Goal: Task Accomplishment & Management: Manage account settings

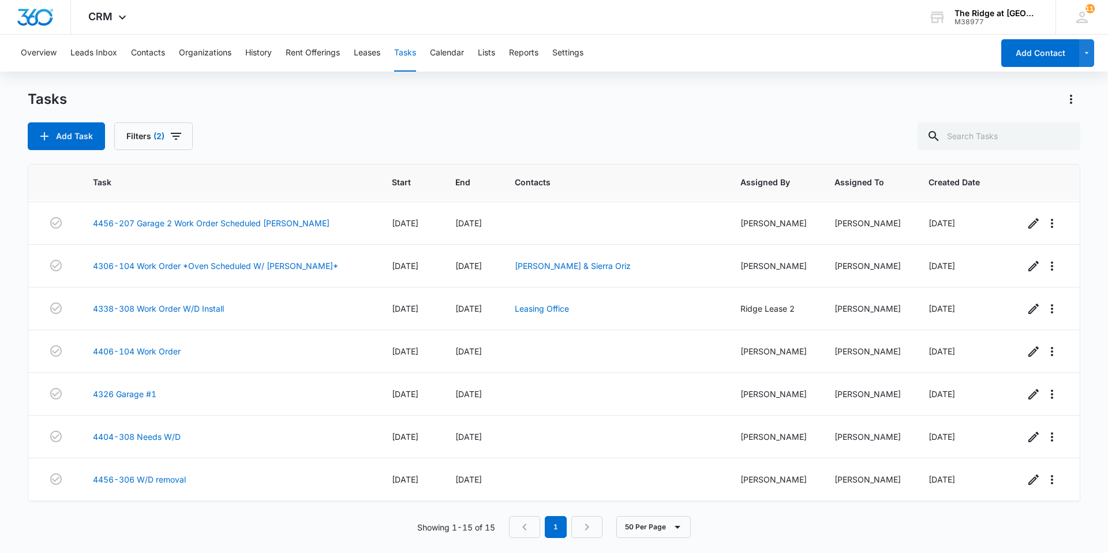
scroll to position [339, 0]
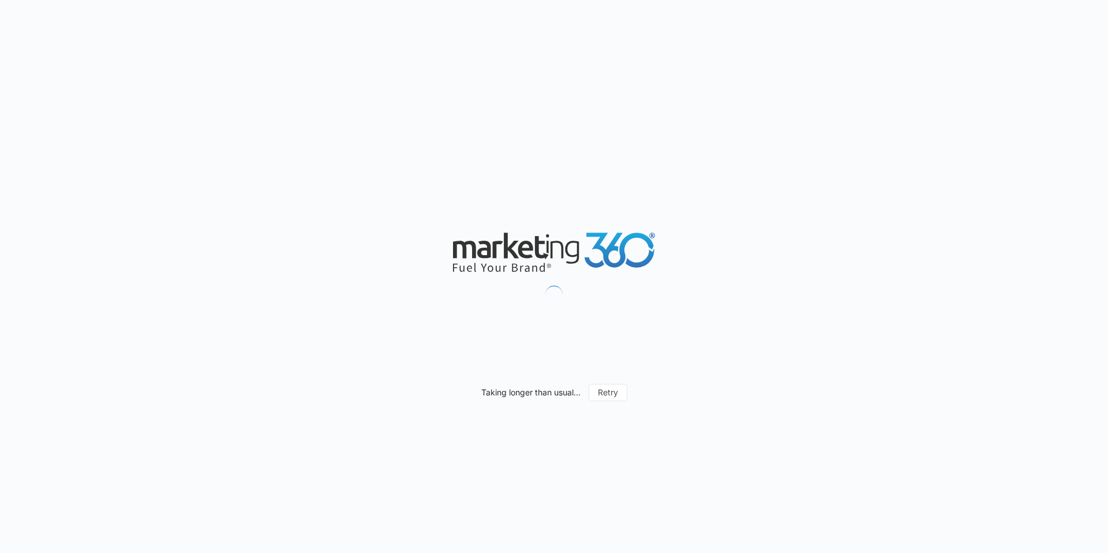
drag, startPoint x: 0, startPoint y: 0, endPoint x: 178, endPoint y: 197, distance: 265.6
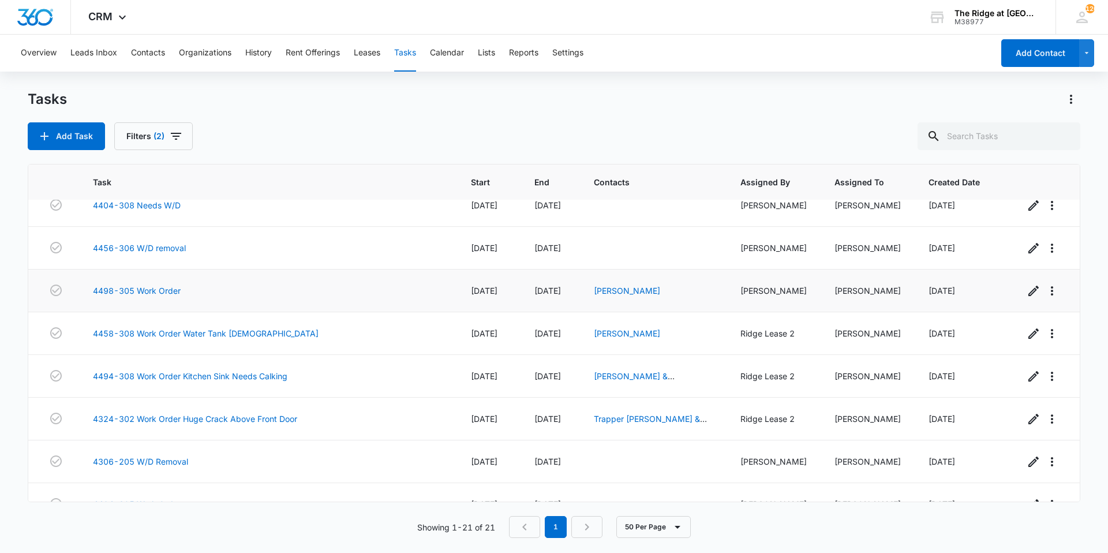
scroll to position [537, 0]
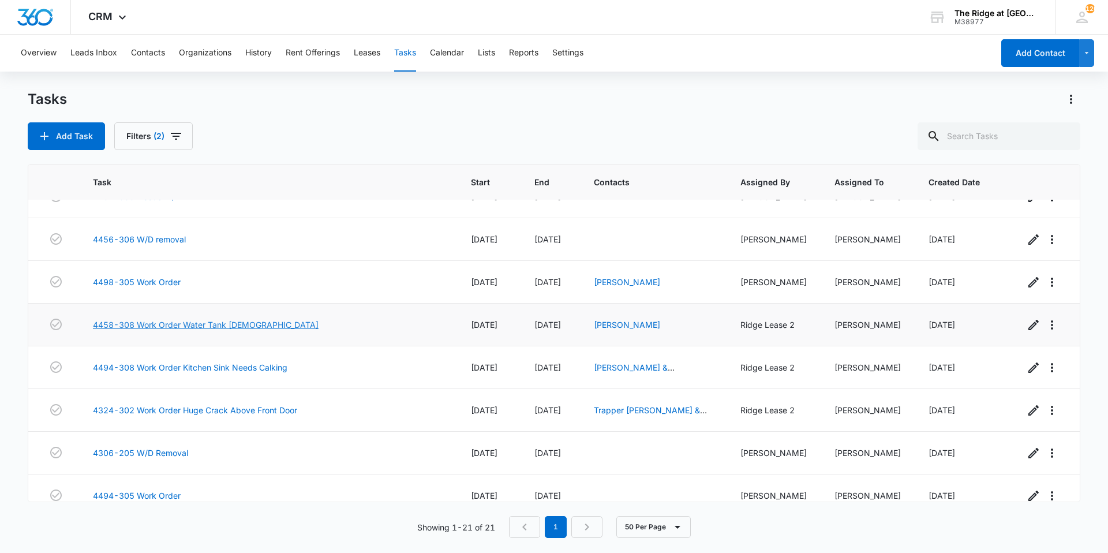
click at [226, 319] on link "4458-308 Work Order Water Tank Temp" at bounding box center [206, 325] width 226 height 12
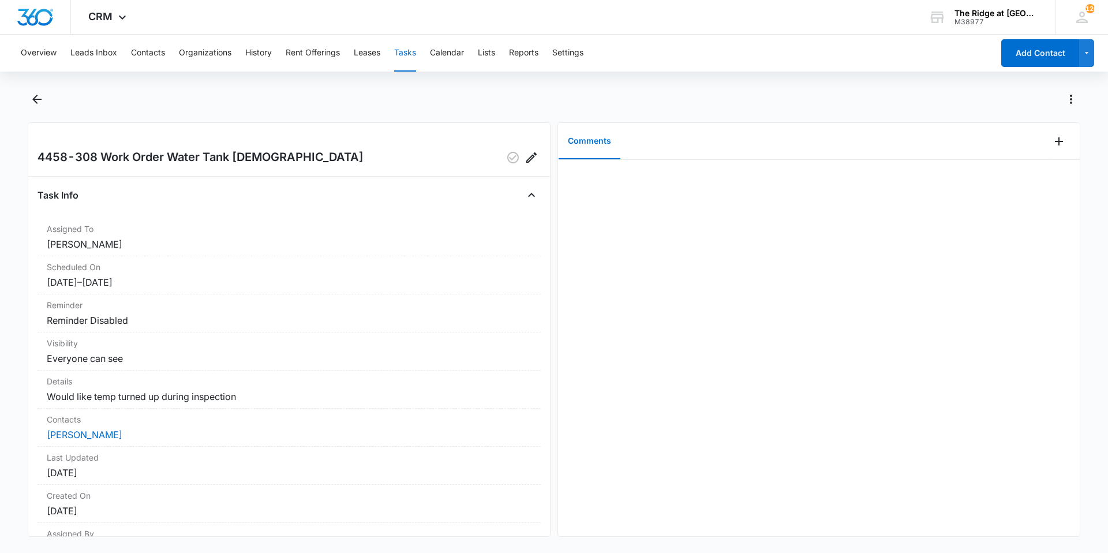
scroll to position [58, 0]
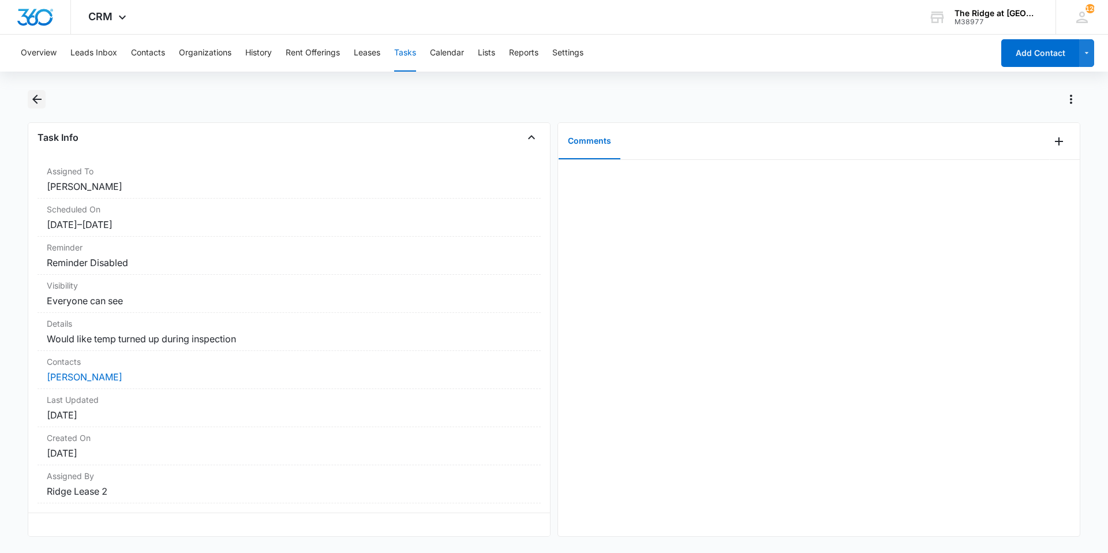
click at [32, 104] on icon "Back" at bounding box center [37, 99] width 14 height 14
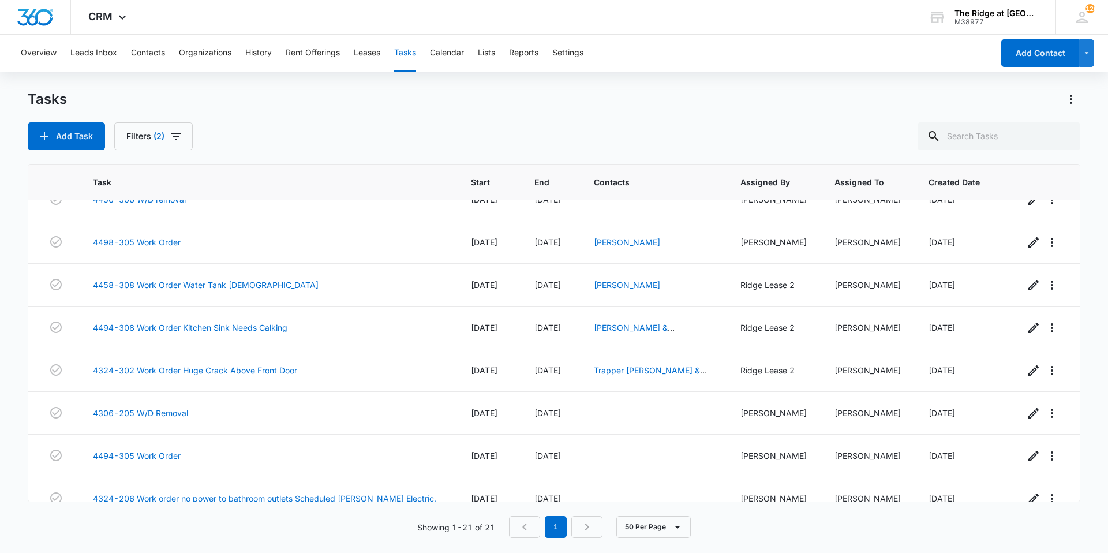
scroll to position [595, 0]
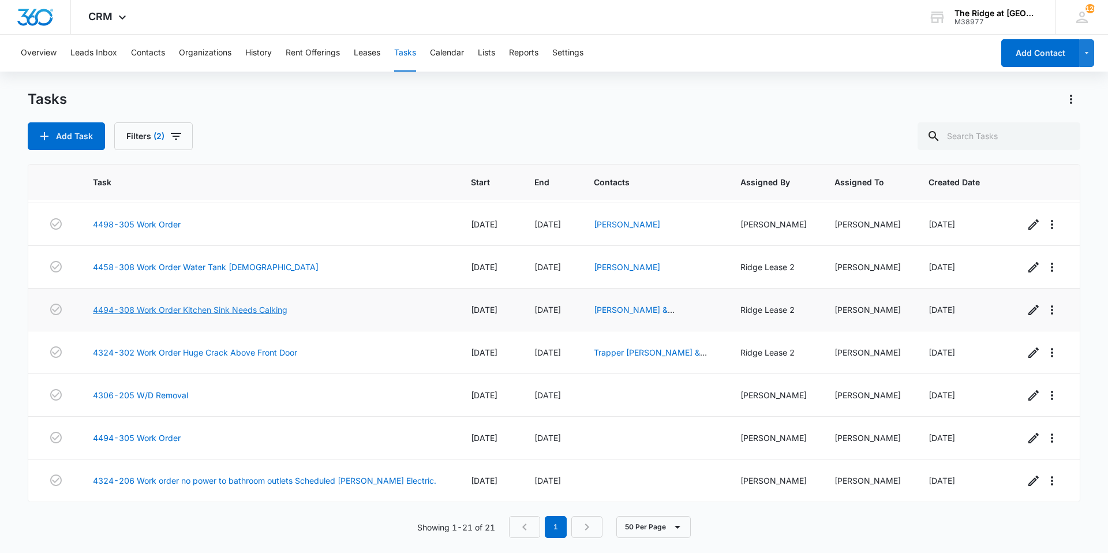
click at [244, 311] on link "4494-308 Work Order Kitchen Sink Needs Calking" at bounding box center [190, 310] width 195 height 12
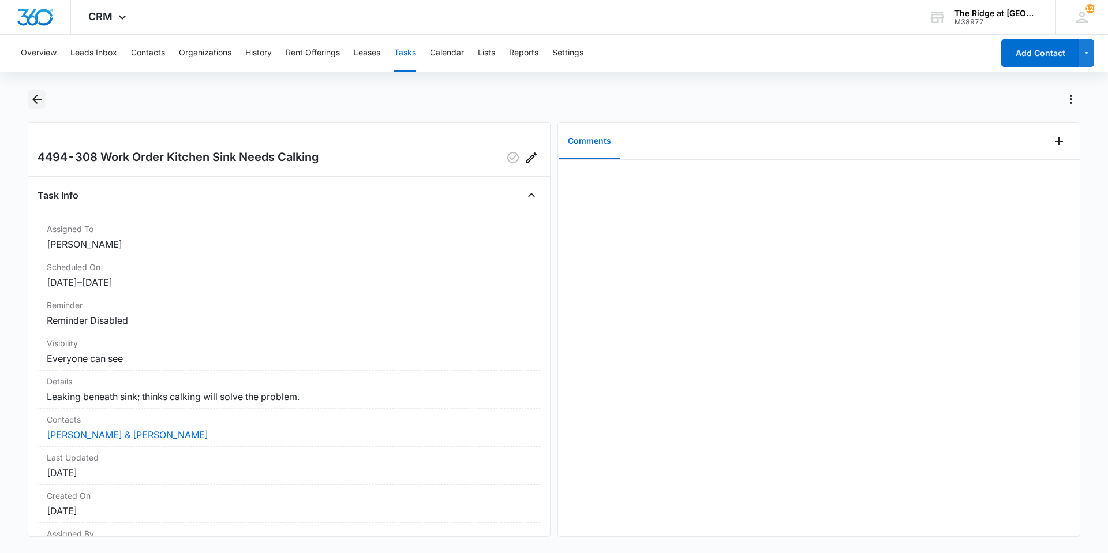
click at [31, 103] on icon "Back" at bounding box center [37, 99] width 14 height 14
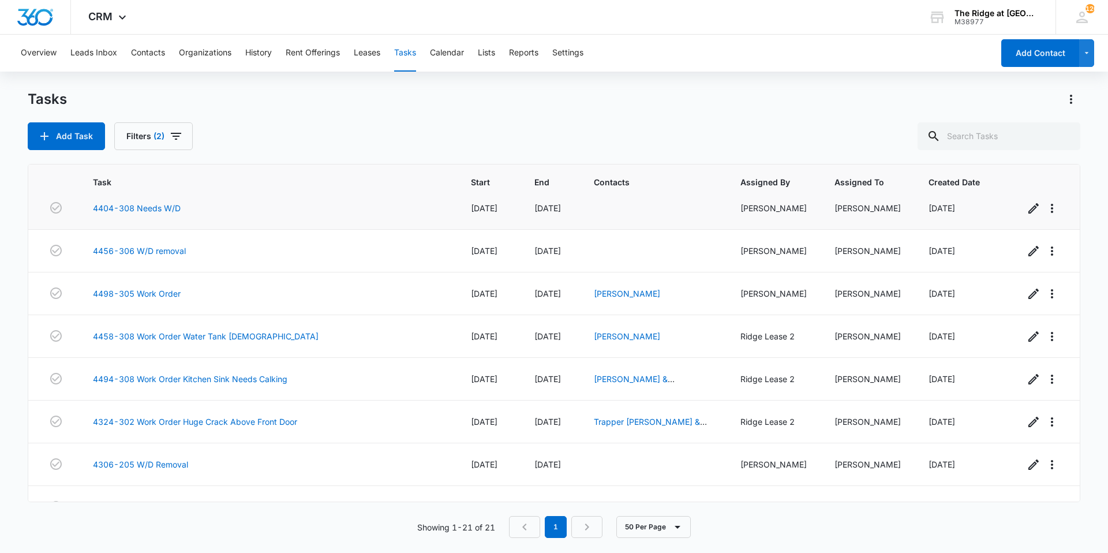
scroll to position [595, 0]
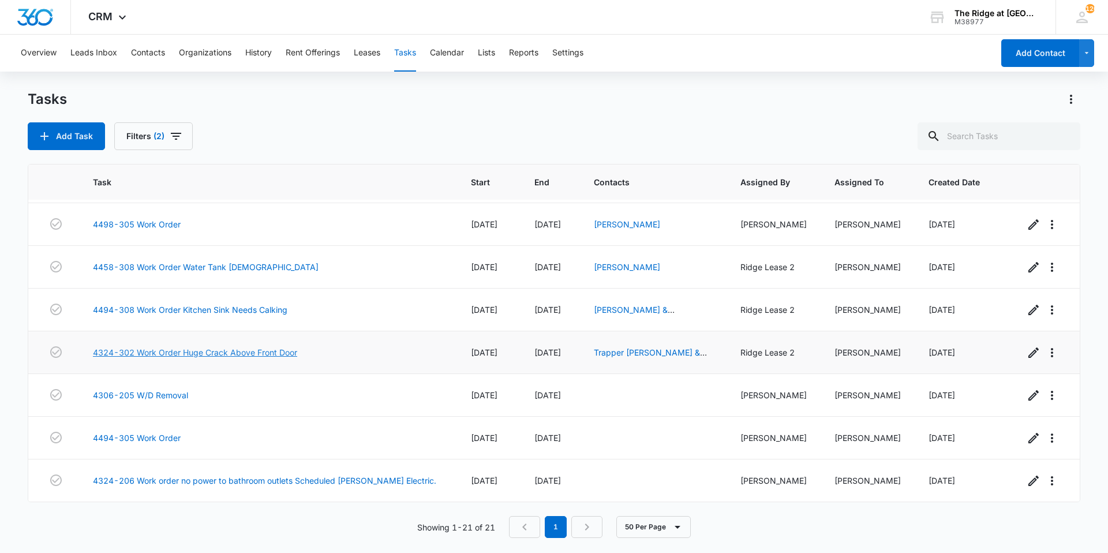
click at [222, 354] on link "4324-302 Work Order Huge Crack Above Front Door" at bounding box center [195, 352] width 204 height 12
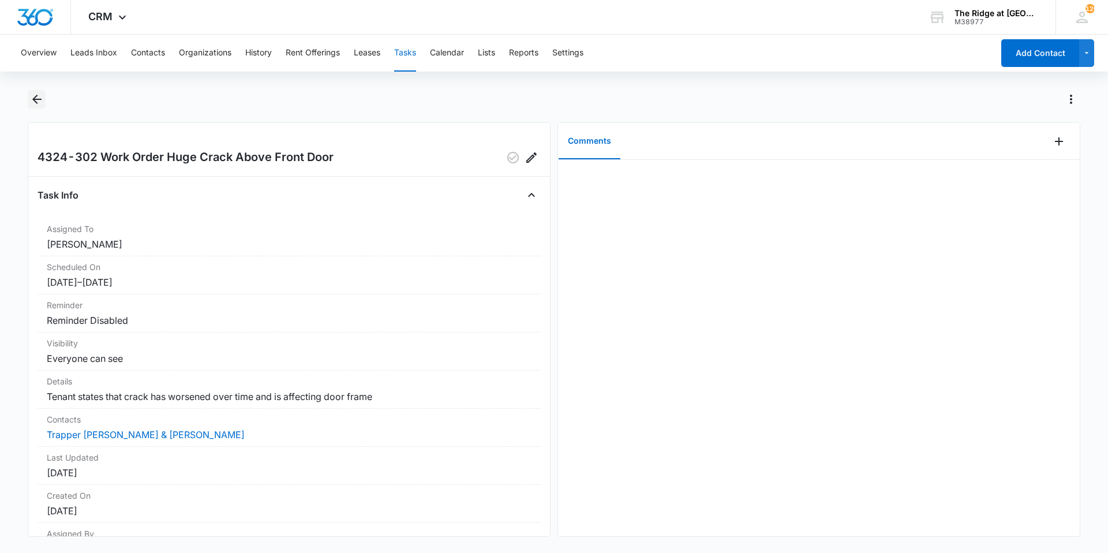
click at [40, 98] on icon "Back" at bounding box center [37, 99] width 14 height 14
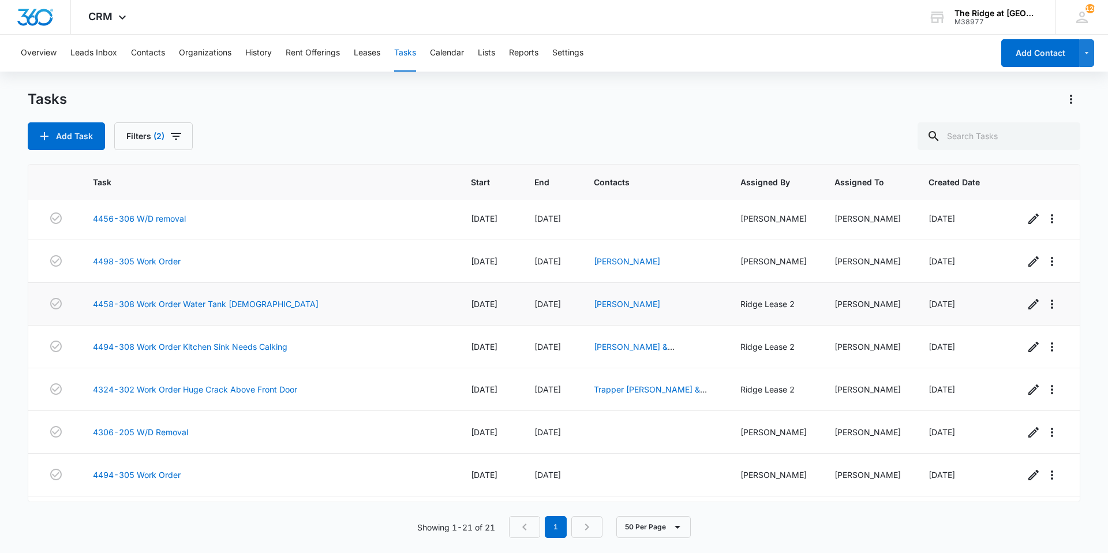
scroll to position [595, 0]
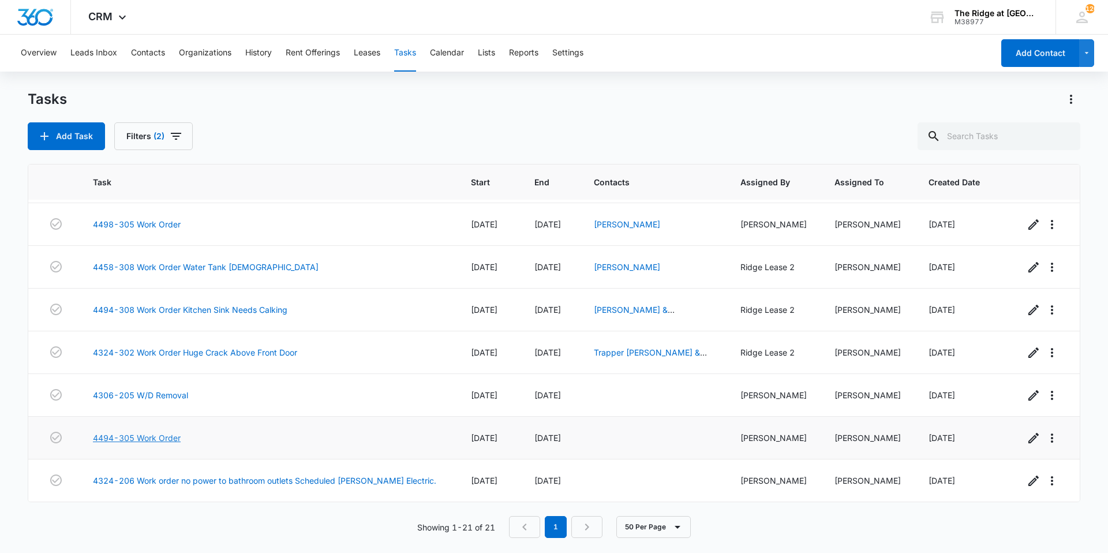
click at [164, 440] on link "4494-305 Work Order" at bounding box center [137, 438] width 88 height 12
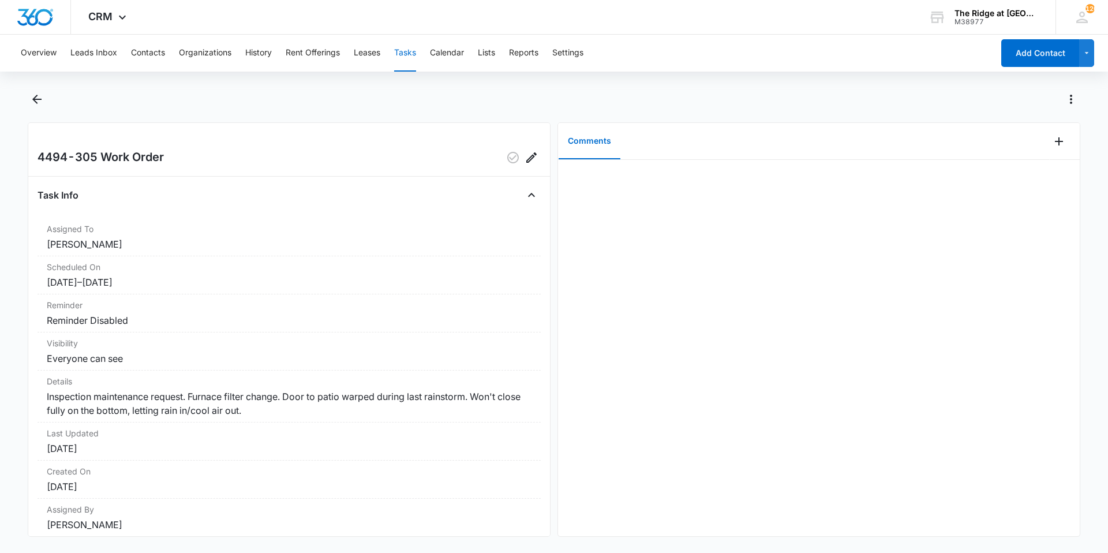
click at [71, 31] on div "CRM Apps Reputation Websites Forms CRM Email Social Content Ads Intelligence Fi…" at bounding box center [109, 17] width 76 height 34
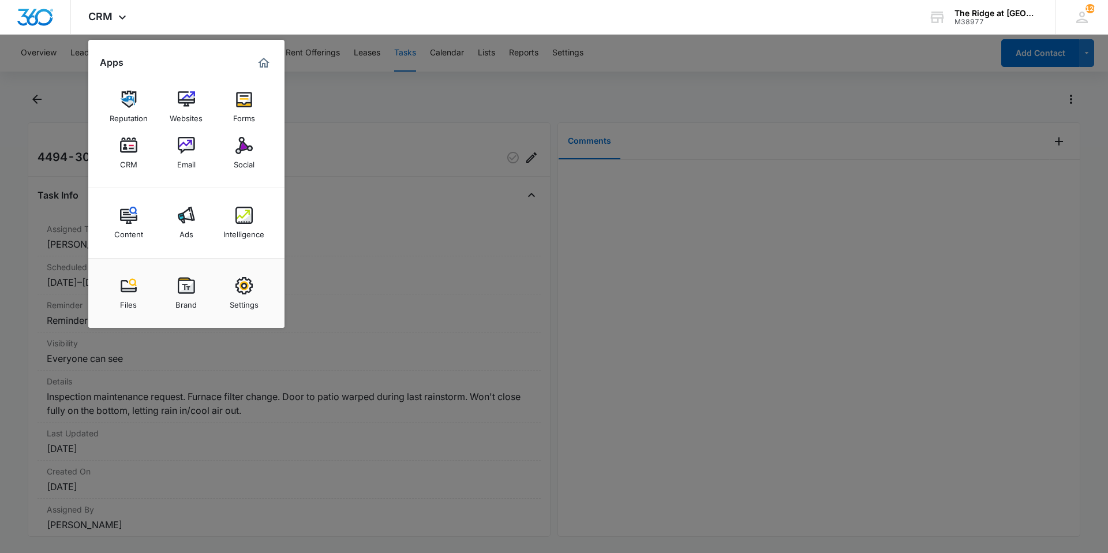
click at [58, 96] on div at bounding box center [554, 276] width 1108 height 553
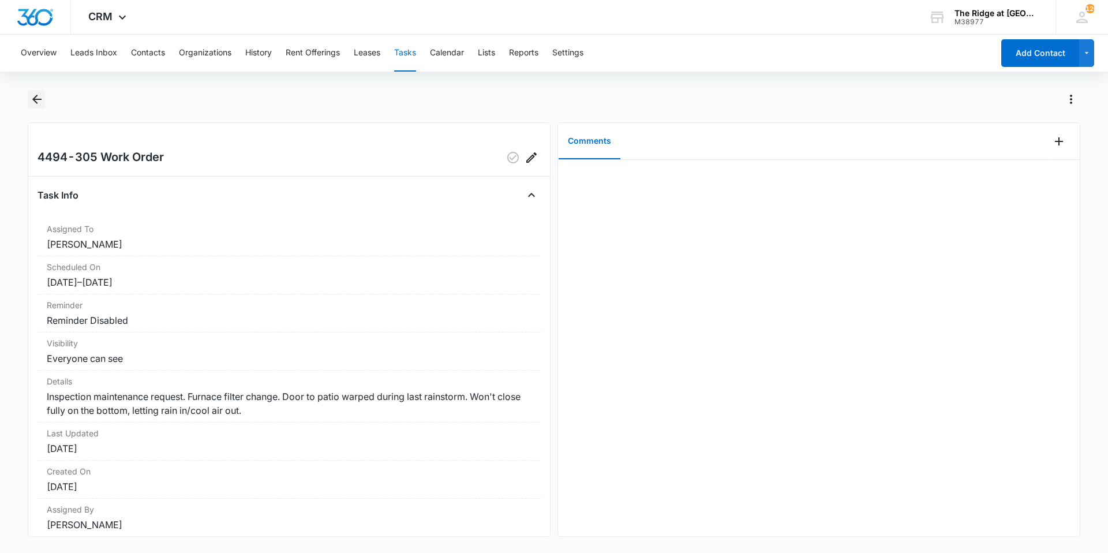
click at [36, 106] on icon "Back" at bounding box center [37, 99] width 14 height 14
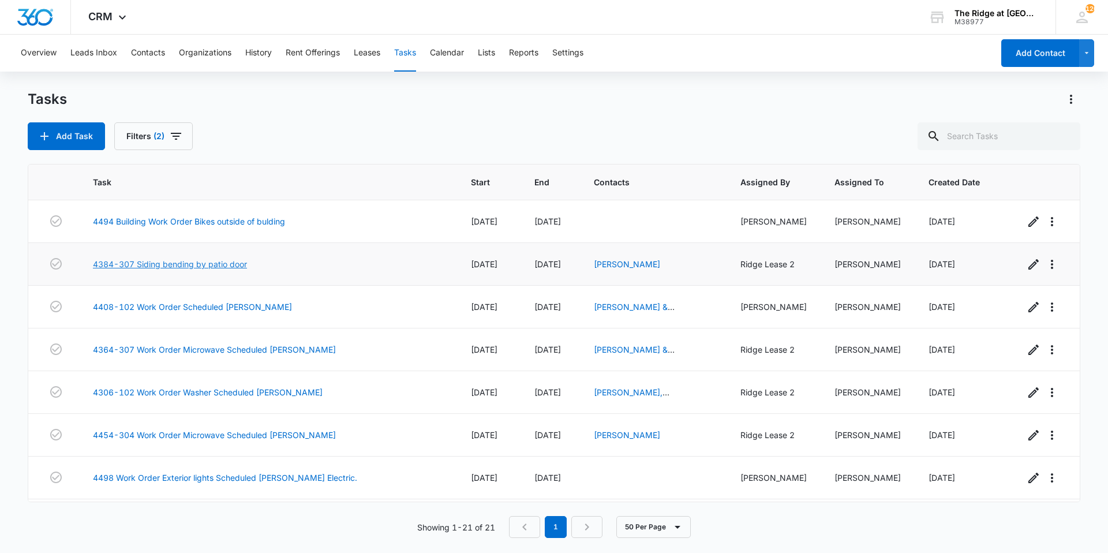
click at [229, 258] on link "4384-307 Siding bending by patio door" at bounding box center [170, 264] width 154 height 12
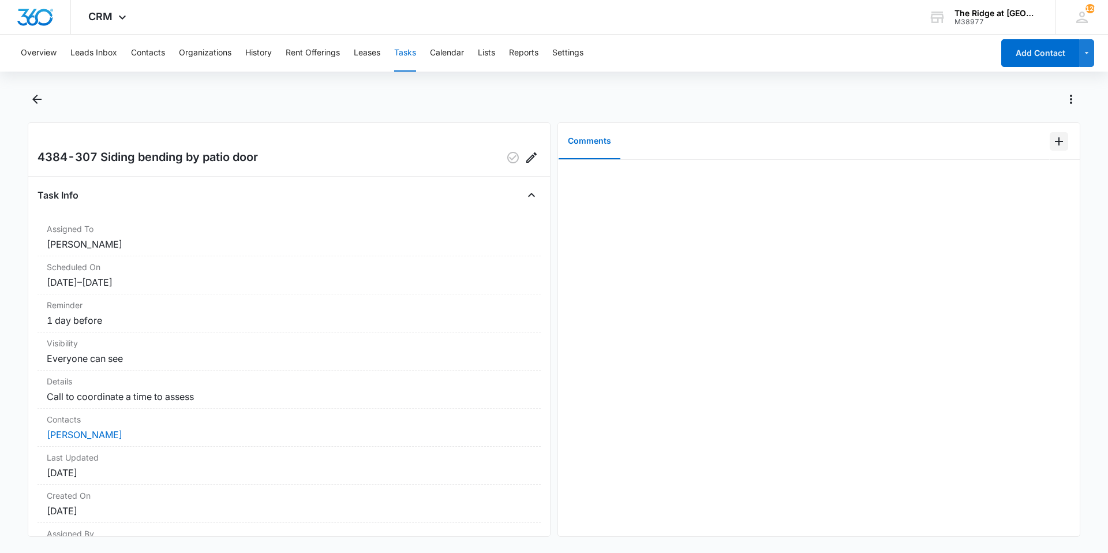
click at [1050, 150] on button "Add Comment" at bounding box center [1059, 141] width 18 height 18
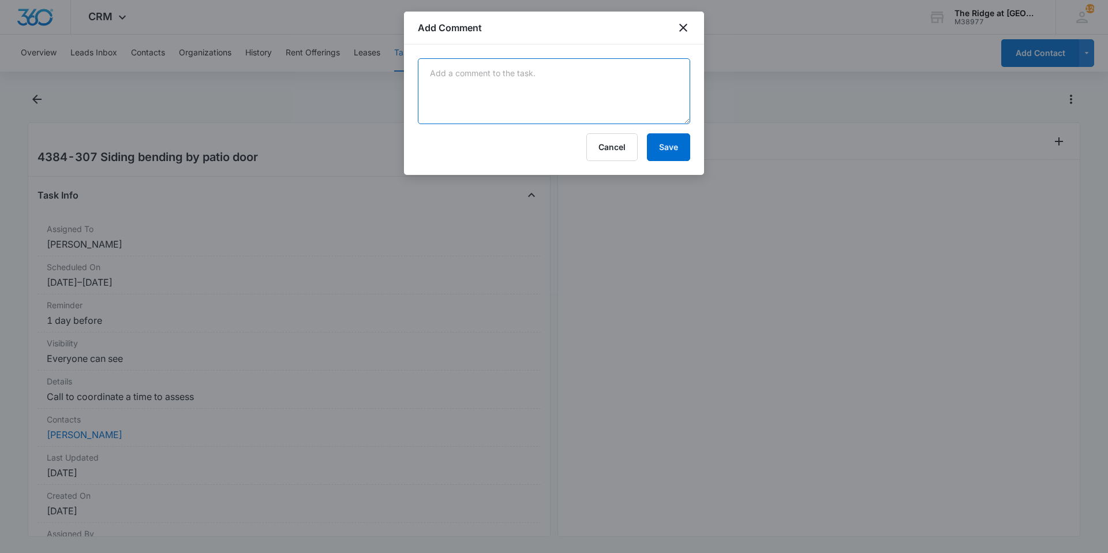
click at [563, 122] on textarea at bounding box center [554, 91] width 272 height 66
type textarea "repaired trim piece that had been pulled loose"
click at [680, 151] on button "Save" at bounding box center [668, 147] width 43 height 28
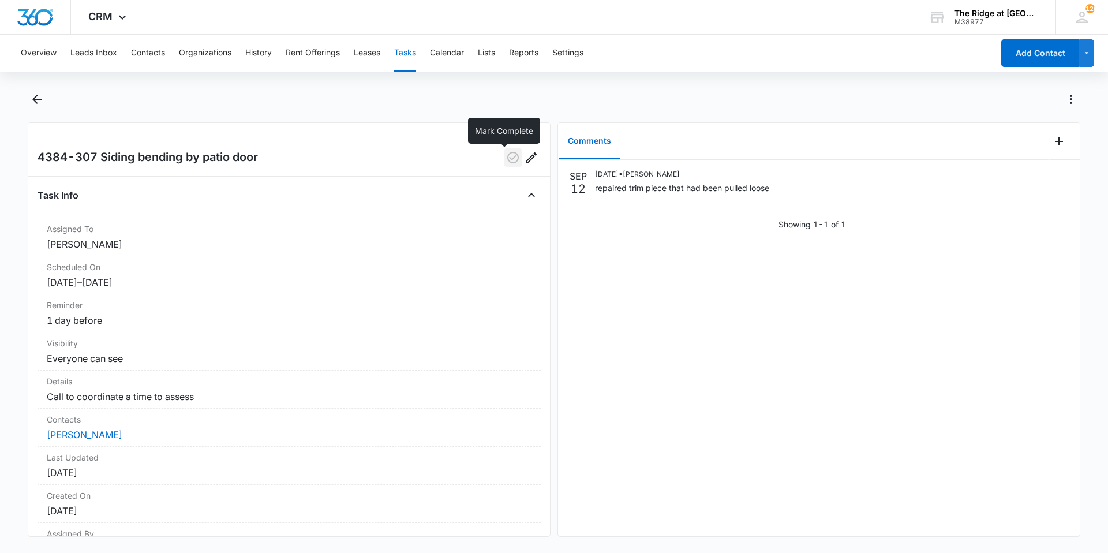
click at [506, 159] on icon "button" at bounding box center [513, 158] width 14 height 14
click at [23, 100] on main "4384-307 Siding bending by patio door Task Info Assigned To Ricardo Marin Sched…" at bounding box center [554, 320] width 1108 height 461
click at [30, 100] on icon "Back" at bounding box center [37, 99] width 14 height 14
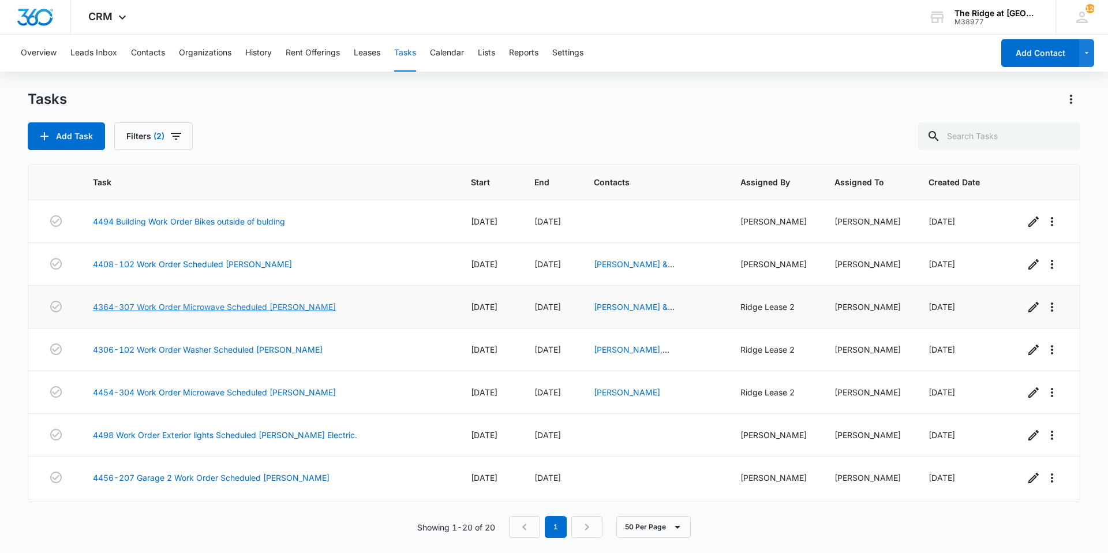
click at [258, 304] on link "4364-307 Work Order Microwave Scheduled [PERSON_NAME]" at bounding box center [214, 307] width 243 height 12
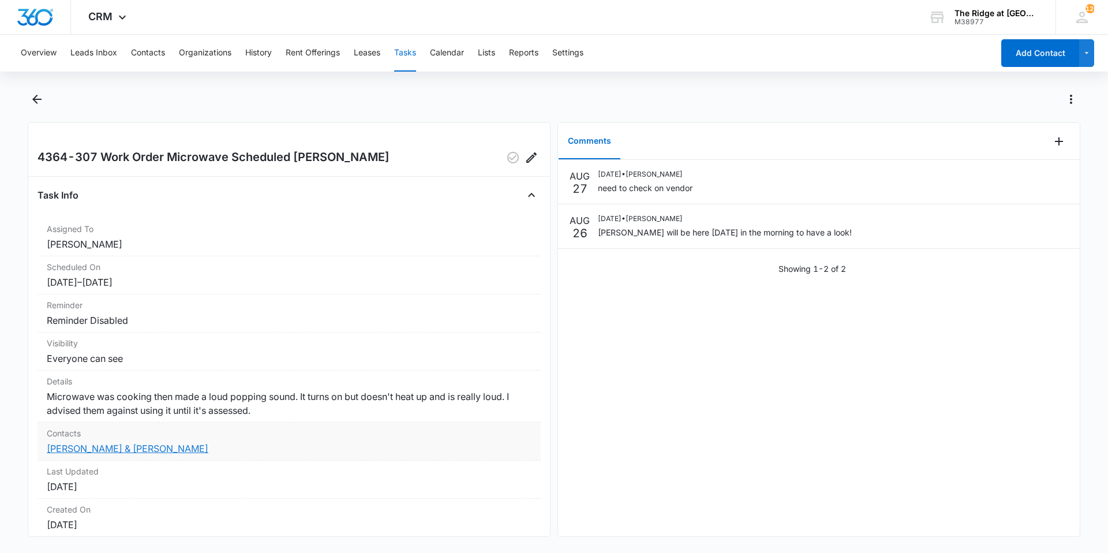
click at [112, 451] on link "[PERSON_NAME] & [PERSON_NAME]" at bounding box center [128, 449] width 162 height 12
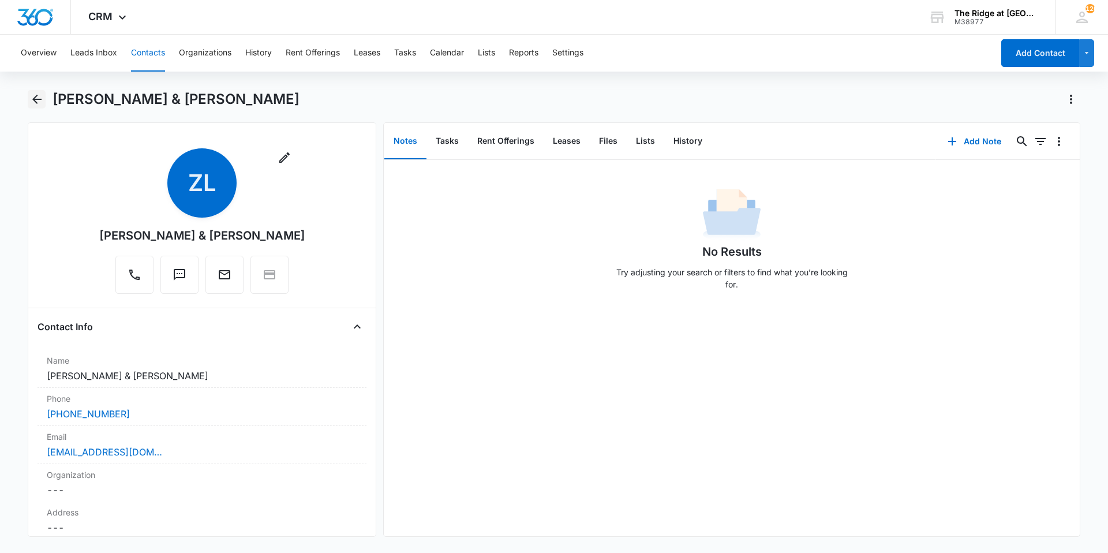
click at [35, 95] on icon "Back" at bounding box center [37, 99] width 14 height 14
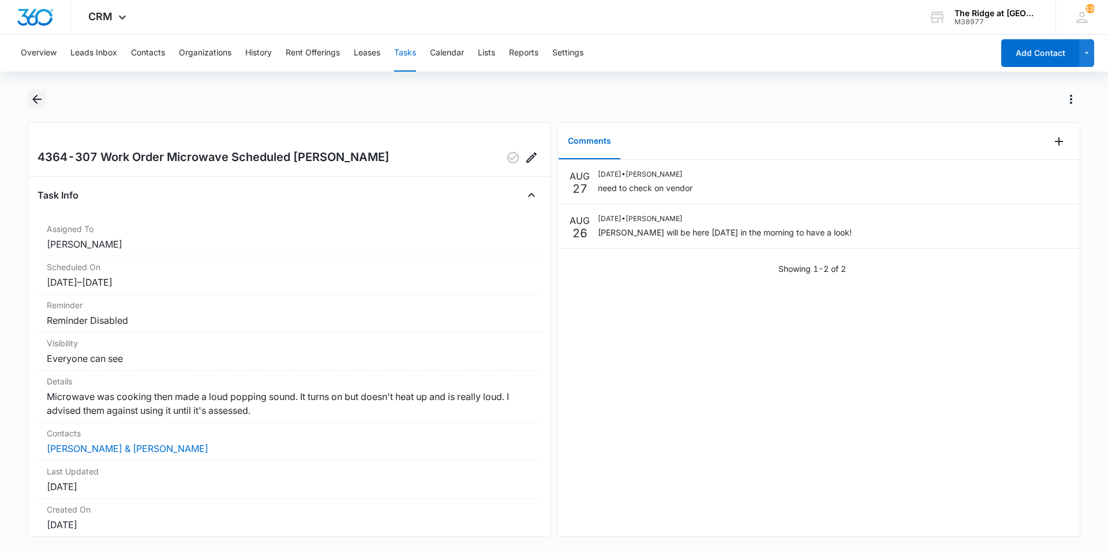
click at [39, 96] on icon "Back" at bounding box center [37, 99] width 14 height 14
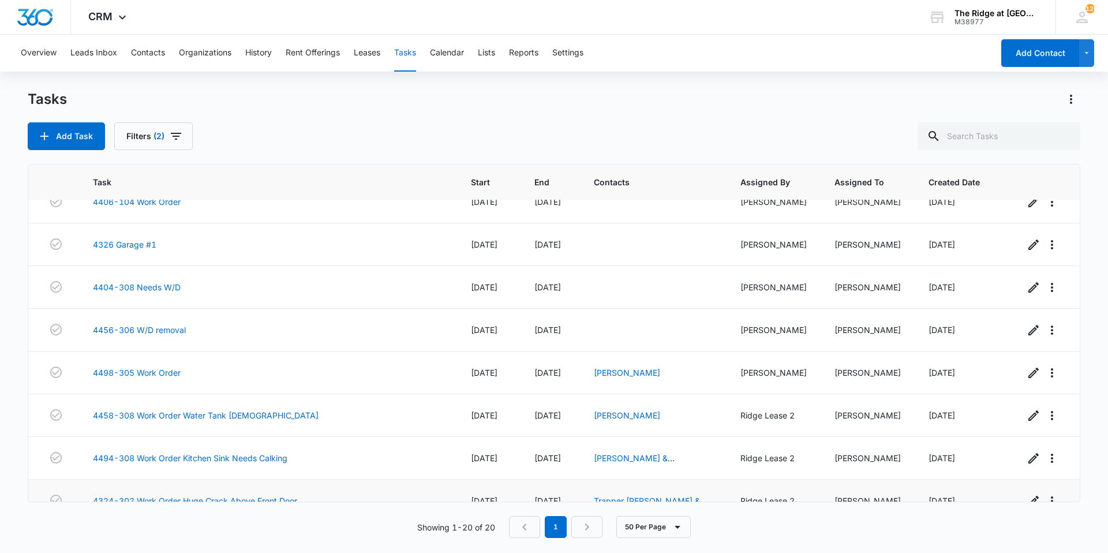
scroll to position [552, 0]
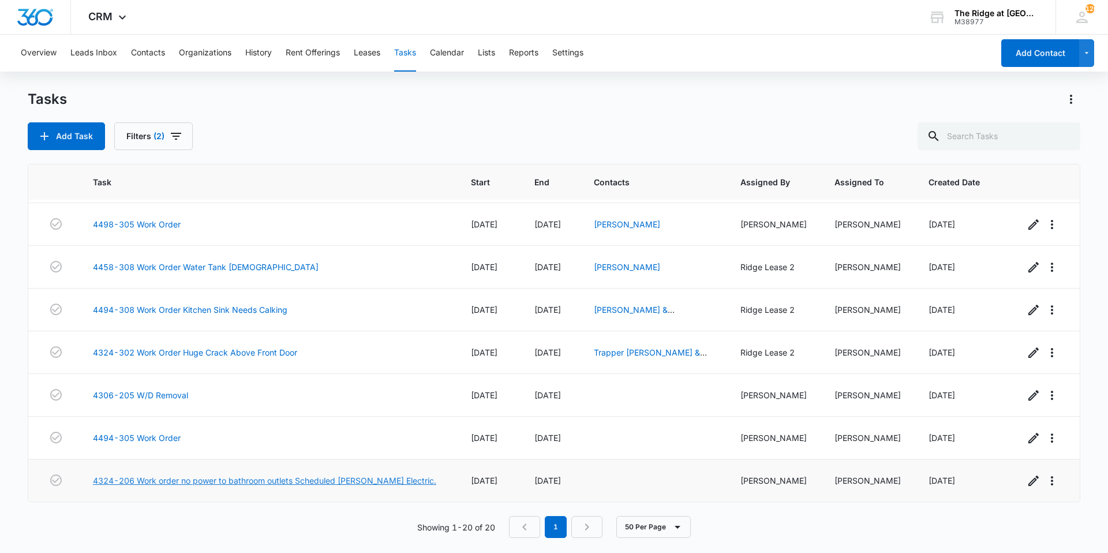
click at [243, 478] on link "4324-206 Work order no power to bathroom outlets Scheduled [PERSON_NAME] Electr…" at bounding box center [264, 480] width 343 height 12
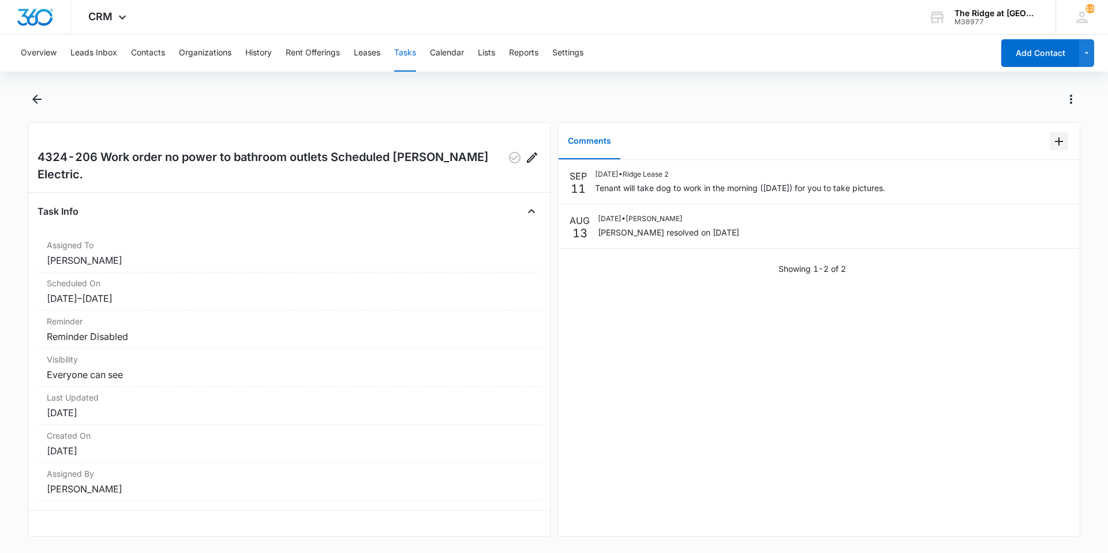
click at [1053, 147] on icon "Add Comment" at bounding box center [1059, 141] width 14 height 14
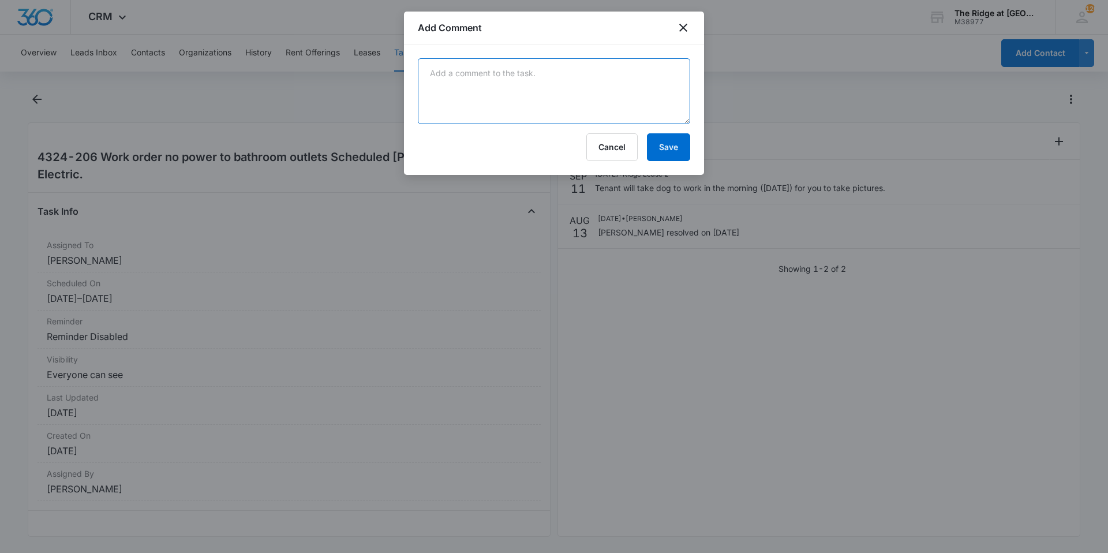
click at [611, 113] on textarea at bounding box center [554, 91] width 272 height 66
type textarea "had a nail pop hole will address at inspections"
click at [671, 163] on div "had a nail pop hole will address at inspections Cancel Save" at bounding box center [554, 109] width 300 height 130
drag, startPoint x: 671, startPoint y: 163, endPoint x: 663, endPoint y: 149, distance: 16.8
click at [663, 149] on button "Save" at bounding box center [668, 147] width 43 height 28
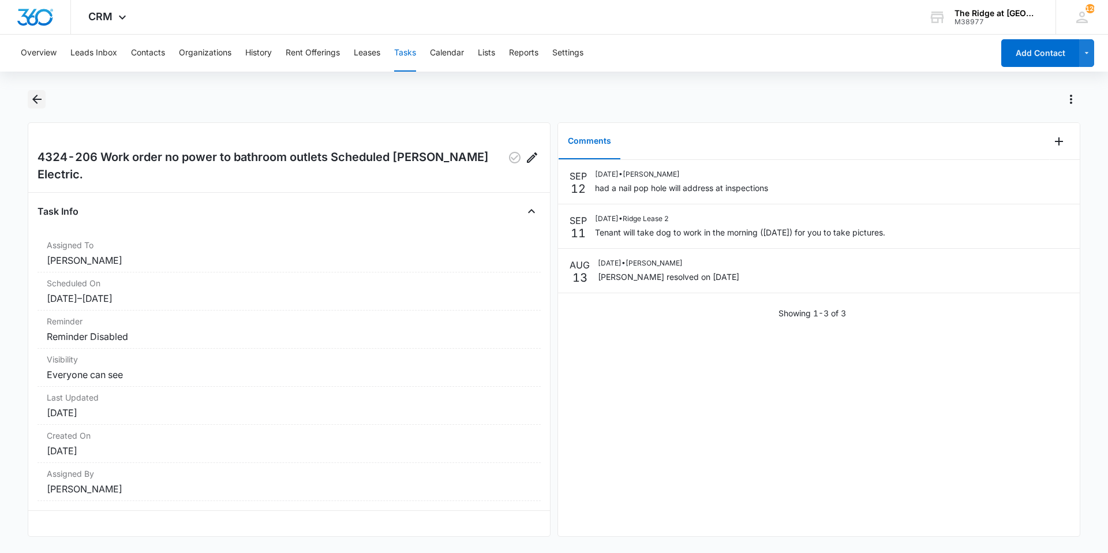
click at [35, 102] on icon "Back" at bounding box center [36, 99] width 9 height 9
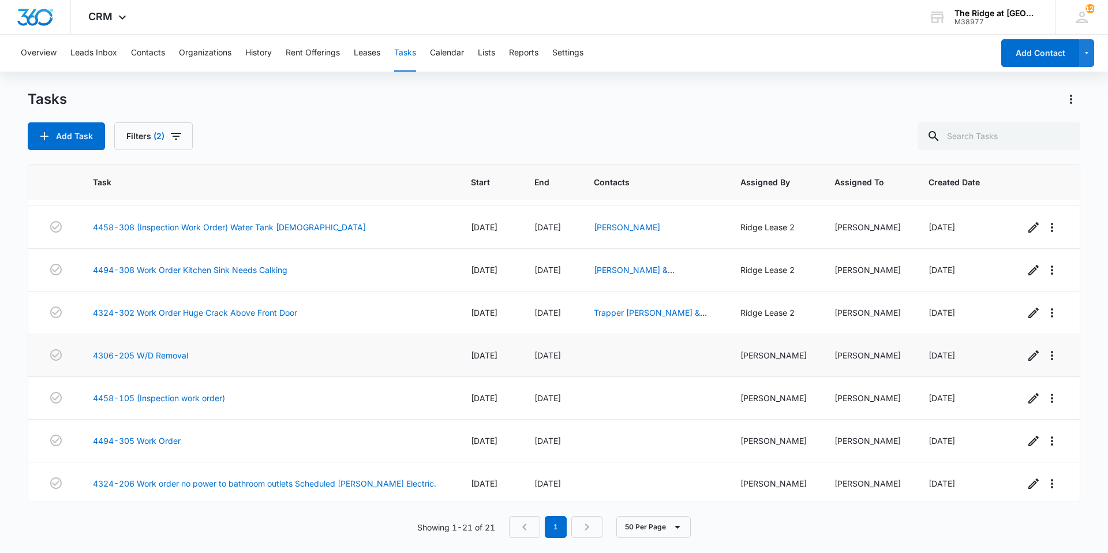
scroll to position [595, 0]
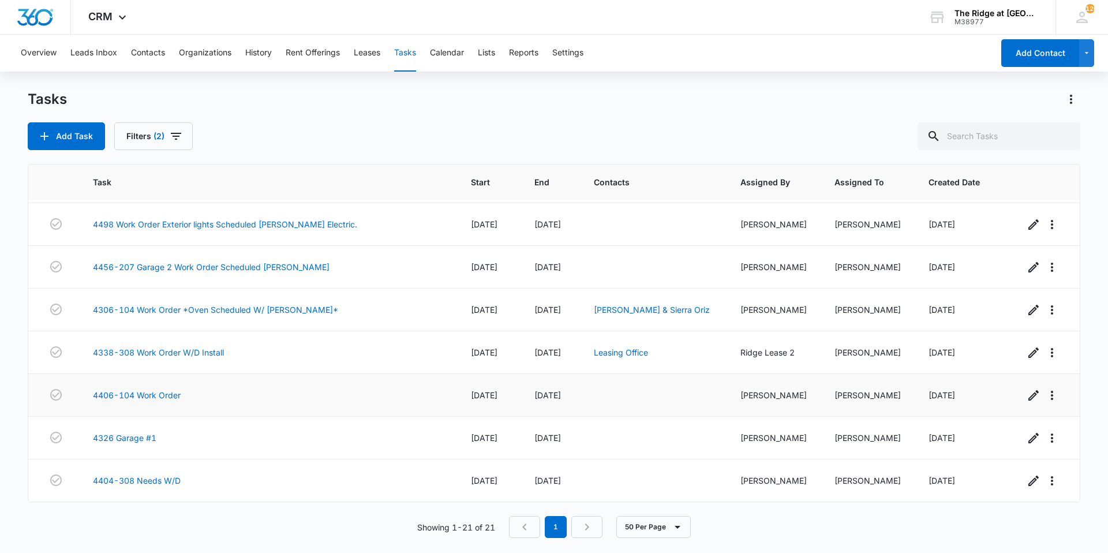
click at [130, 402] on td "4406-104 Work Order" at bounding box center [268, 395] width 378 height 43
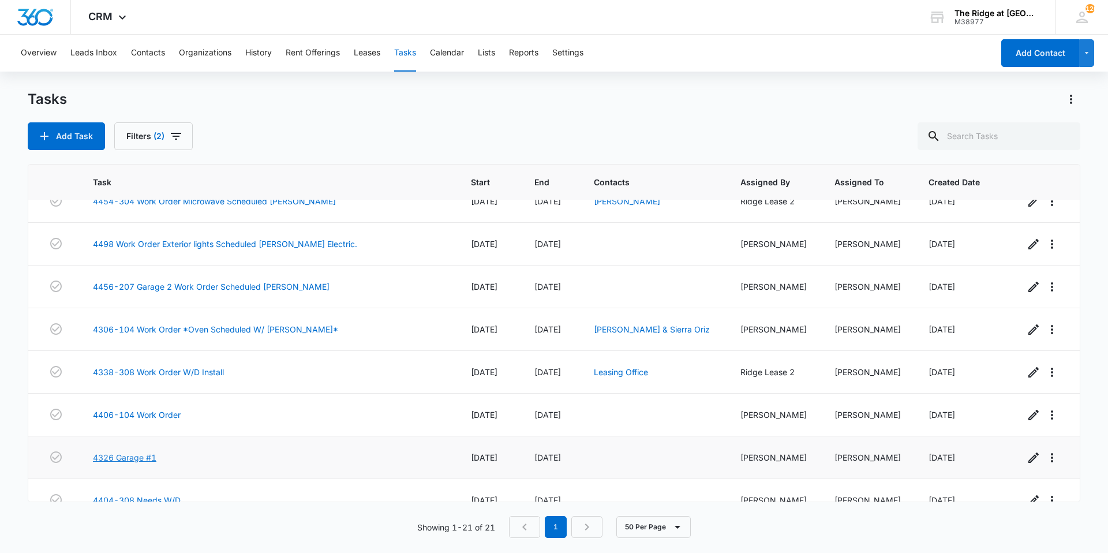
click at [115, 459] on link "4326 Garage #1" at bounding box center [124, 457] width 63 height 12
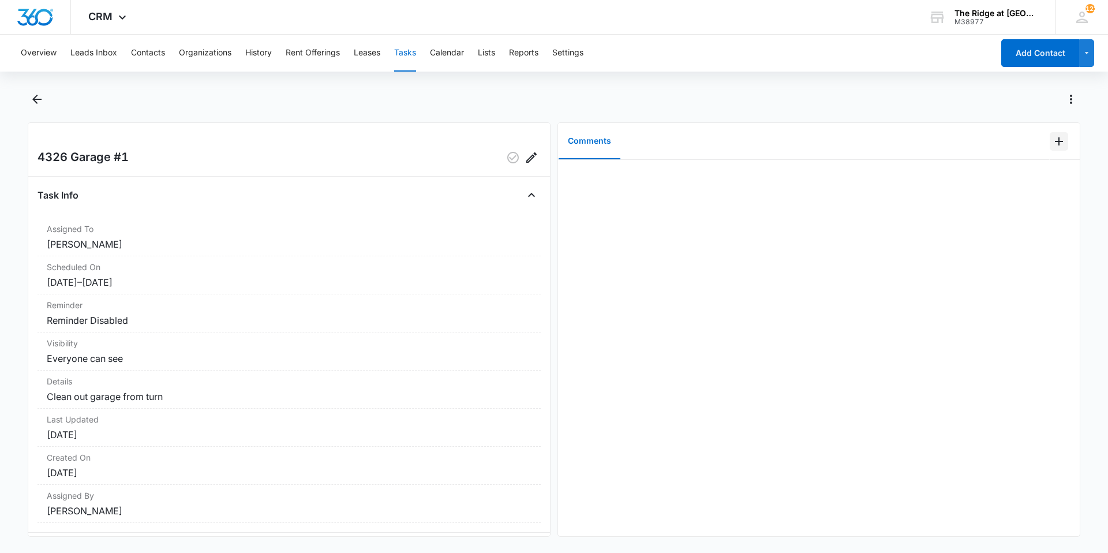
click at [1055, 138] on icon "Add Comment" at bounding box center [1059, 141] width 8 height 8
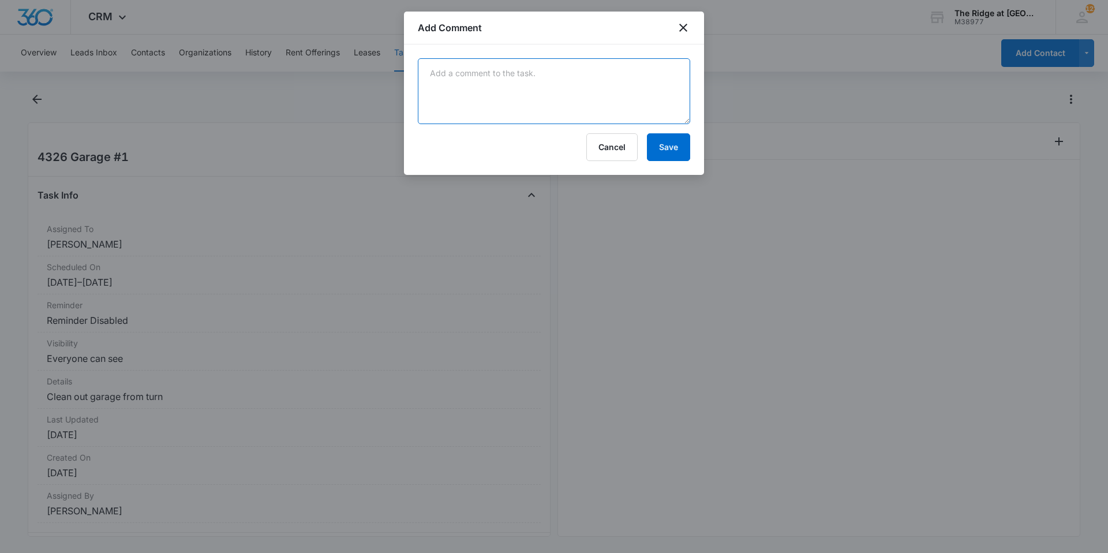
click at [669, 96] on textarea at bounding box center [554, 91] width 272 height 66
type textarea "cleaned out and ready to go!"
click at [678, 156] on button "Save" at bounding box center [668, 147] width 43 height 28
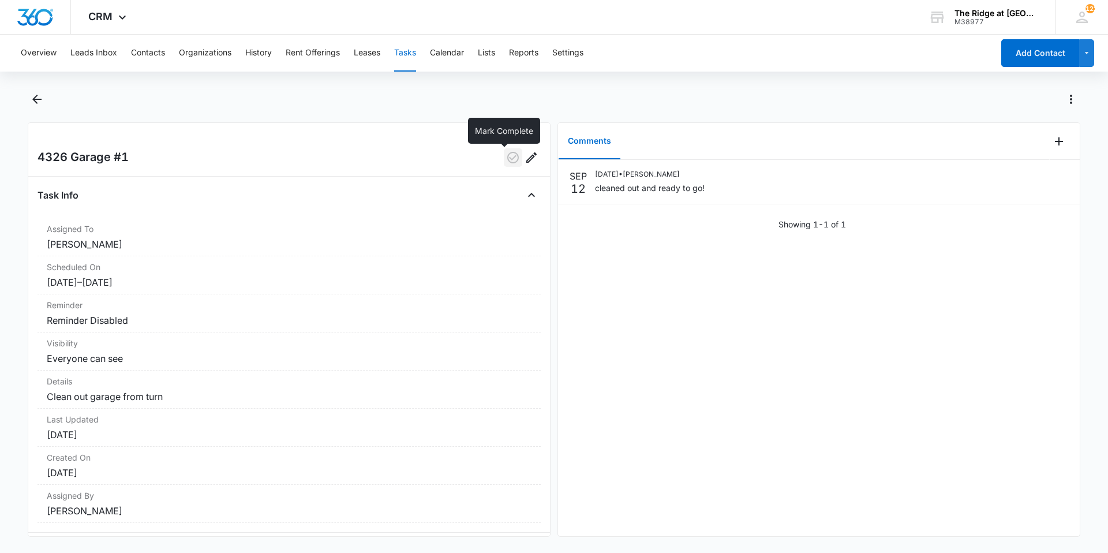
click at [506, 163] on icon "button" at bounding box center [513, 158] width 14 height 14
click at [35, 100] on icon "Back" at bounding box center [36, 99] width 9 height 9
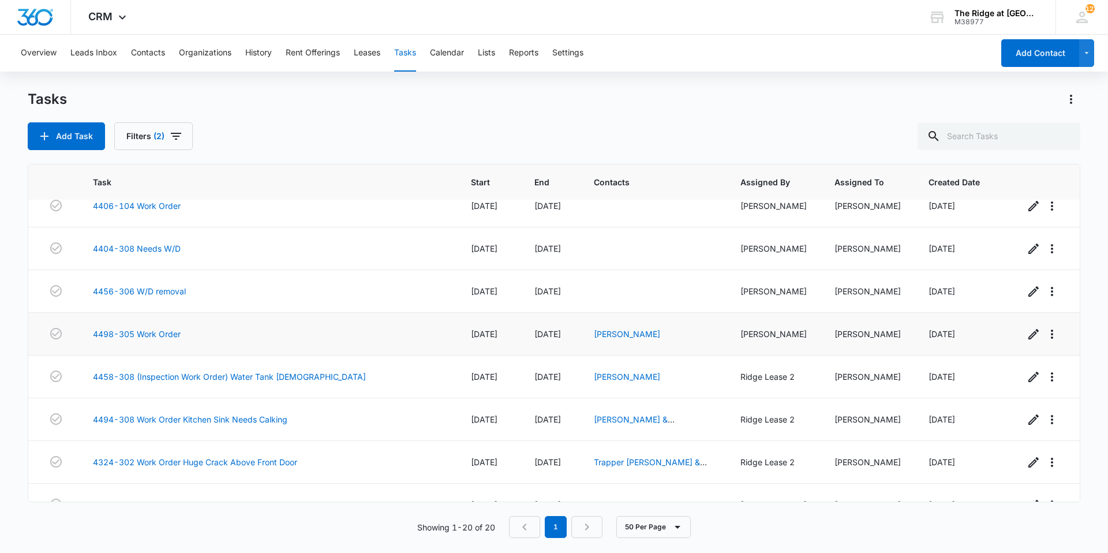
scroll to position [379, 0]
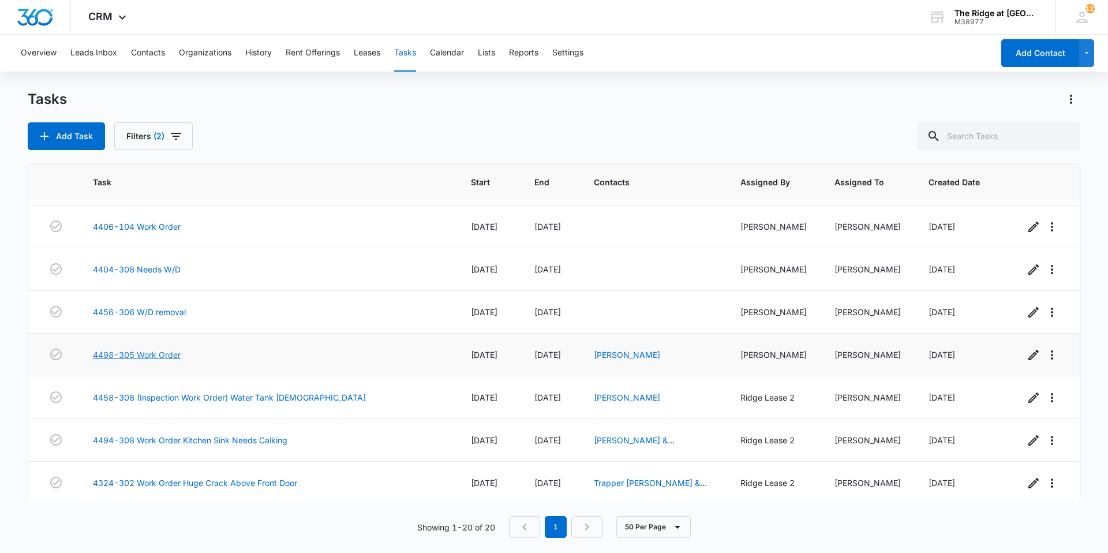
click at [159, 353] on link "4498-305 Work Order" at bounding box center [137, 355] width 88 height 12
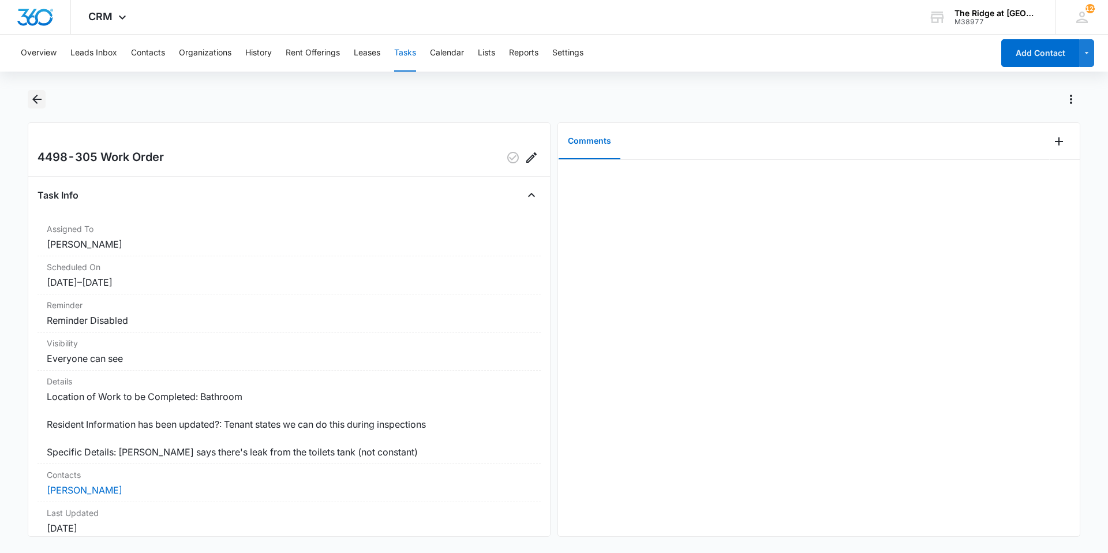
click at [36, 95] on icon "Back" at bounding box center [37, 99] width 14 height 14
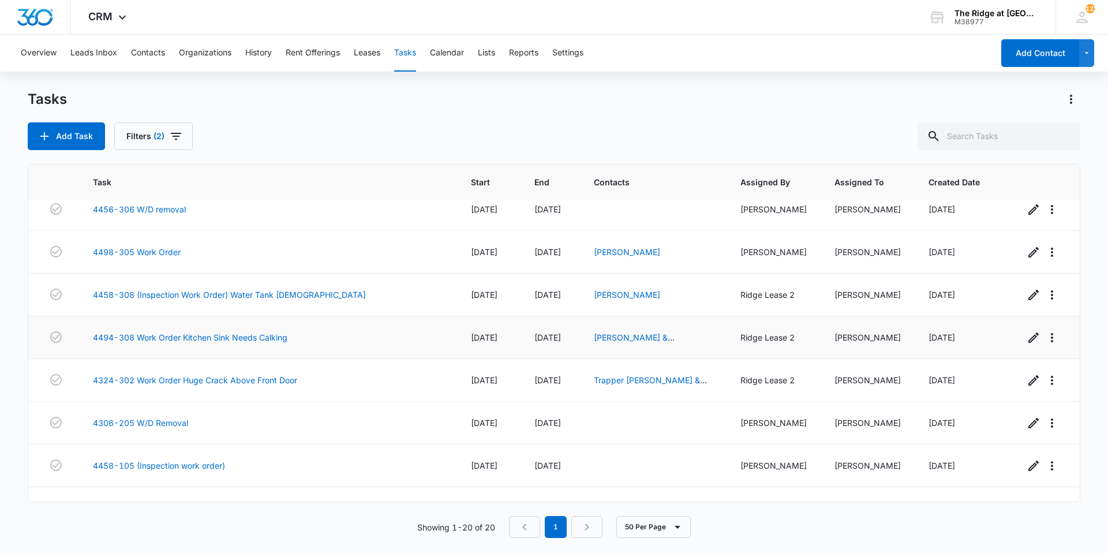
scroll to position [552, 0]
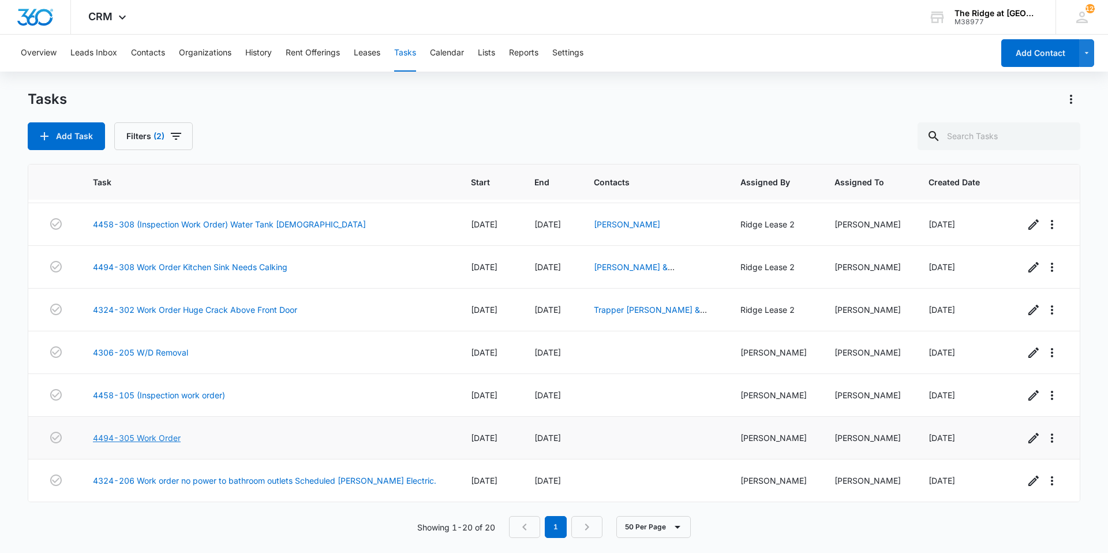
click at [171, 439] on link "4494-305 Work Order" at bounding box center [137, 438] width 88 height 12
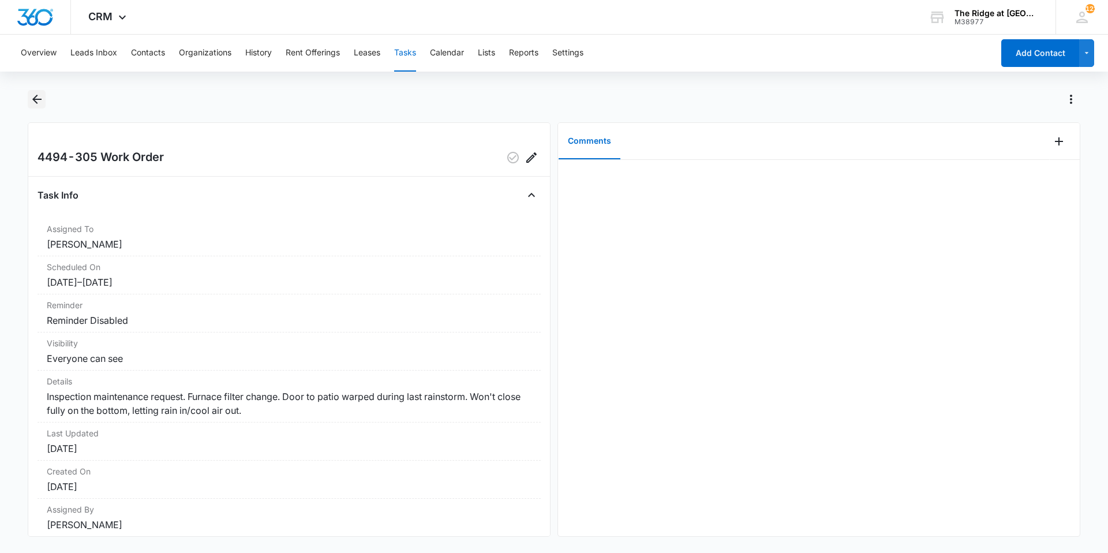
click at [39, 95] on icon "Back" at bounding box center [37, 99] width 14 height 14
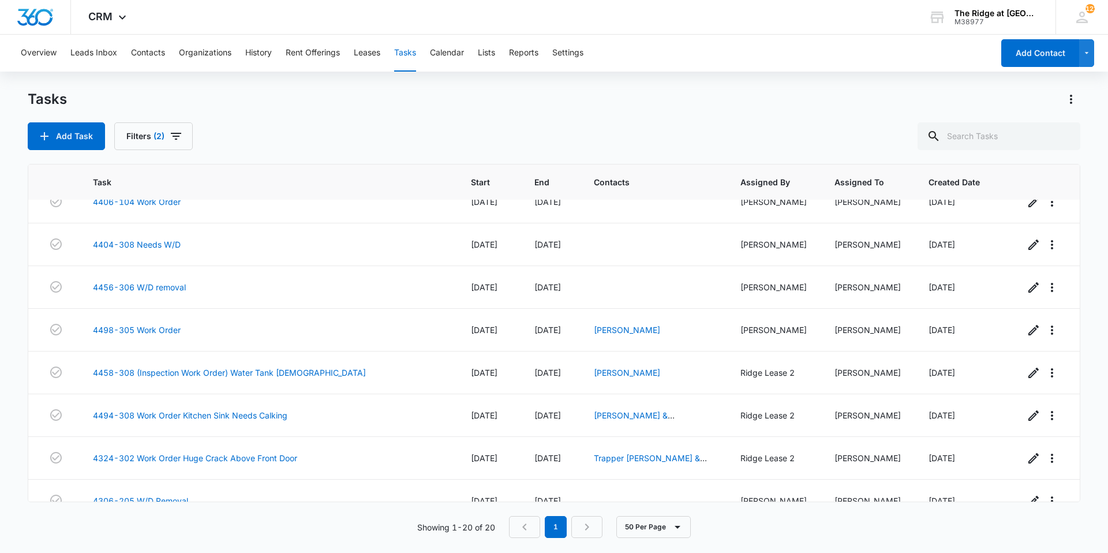
scroll to position [552, 0]
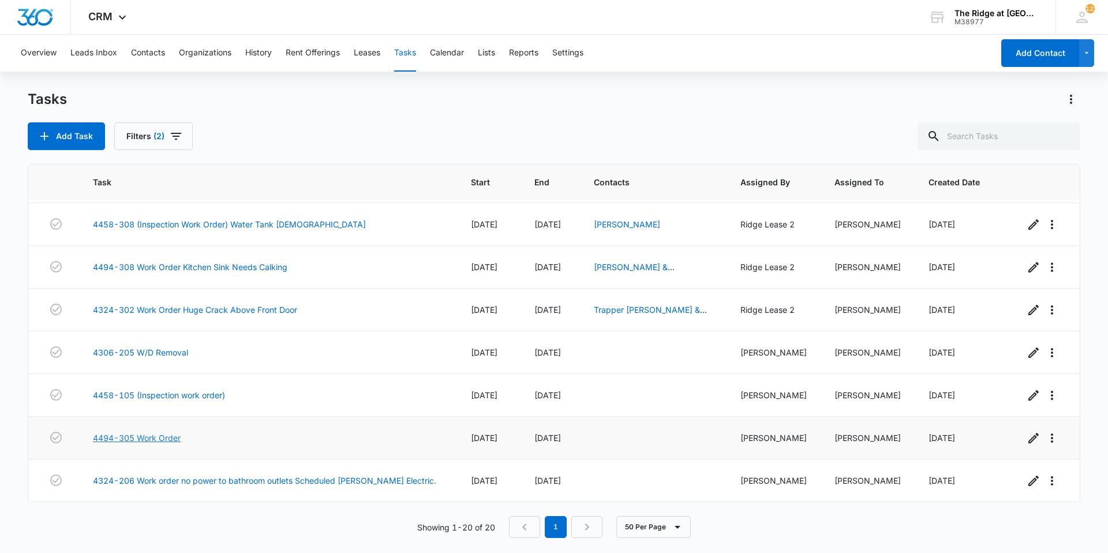
click at [143, 437] on link "4494-305 Work Order" at bounding box center [137, 438] width 88 height 12
